Goal: Task Accomplishment & Management: Use online tool/utility

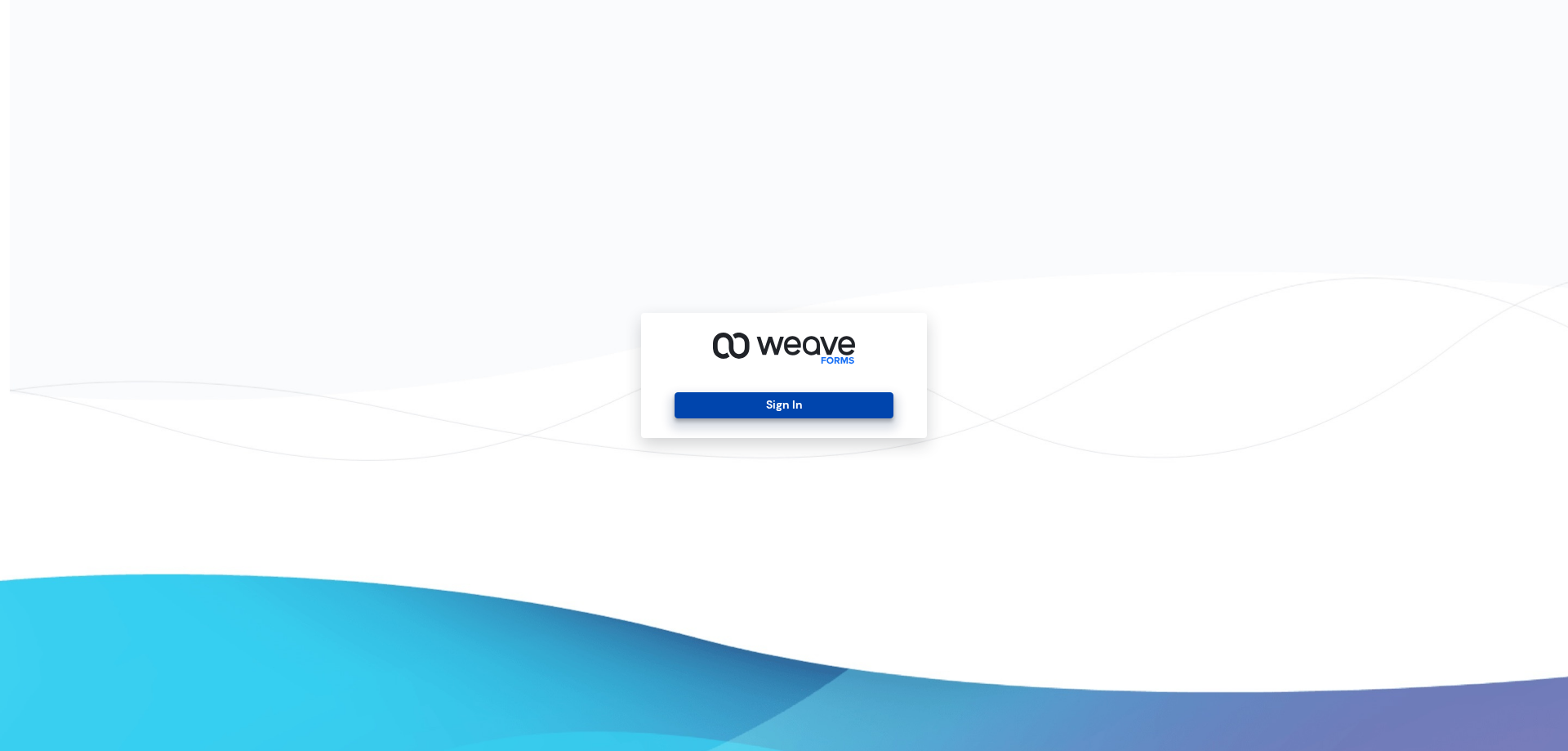
click at [826, 418] on div "Sign In" at bounding box center [784, 376] width 286 height 125
click at [826, 412] on button "Sign In" at bounding box center [784, 406] width 218 height 26
click at [824, 404] on button "Sign In" at bounding box center [784, 406] width 218 height 26
